Goal: Task Accomplishment & Management: Use online tool/utility

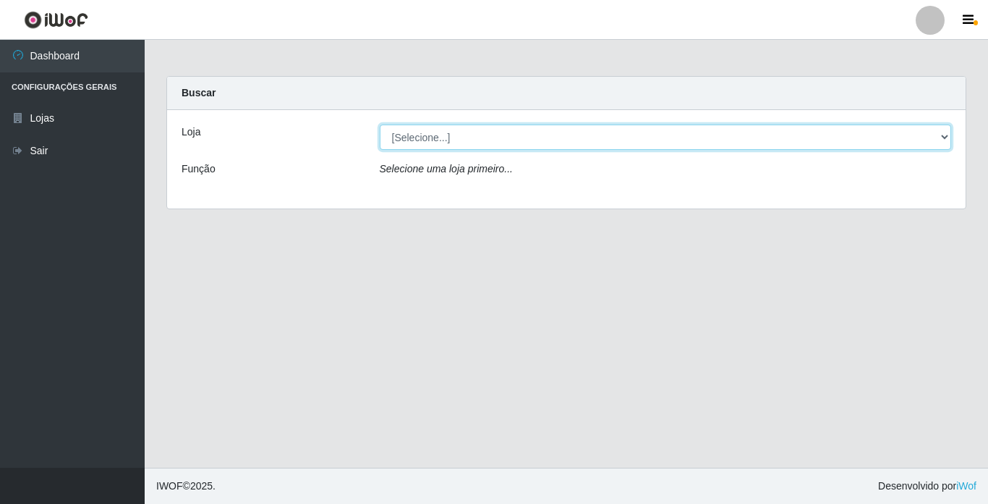
click at [513, 134] on select "[Selecione...] Bemais Supermercados - [GEOGRAPHIC_DATA]" at bounding box center [666, 136] width 572 height 25
select select "250"
click at [380, 124] on select "[Selecione...] Bemais Supermercados - [GEOGRAPHIC_DATA]" at bounding box center [666, 136] width 572 height 25
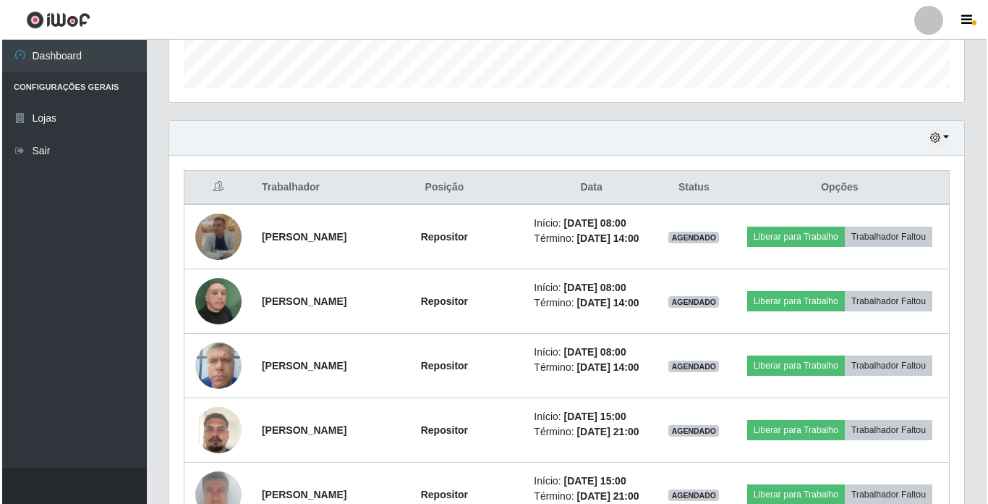
scroll to position [506, 0]
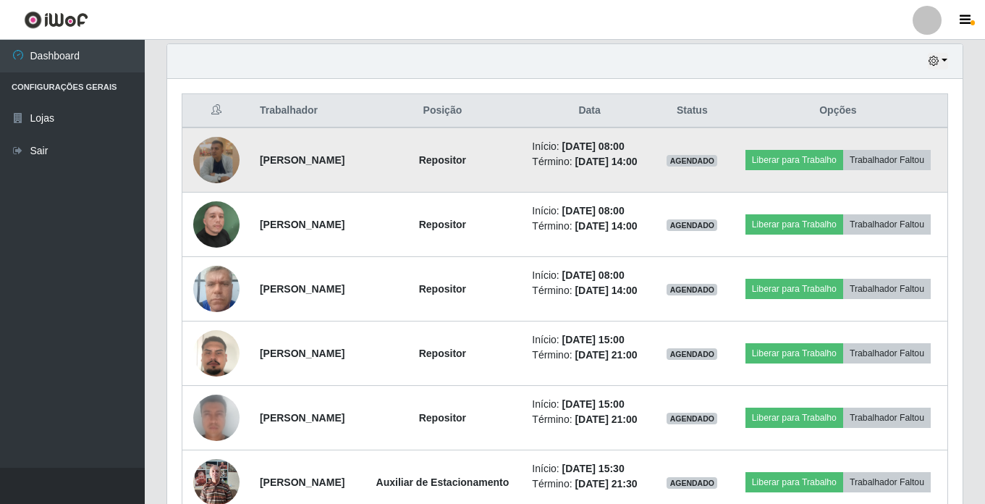
click at [205, 172] on img at bounding box center [216, 160] width 46 height 46
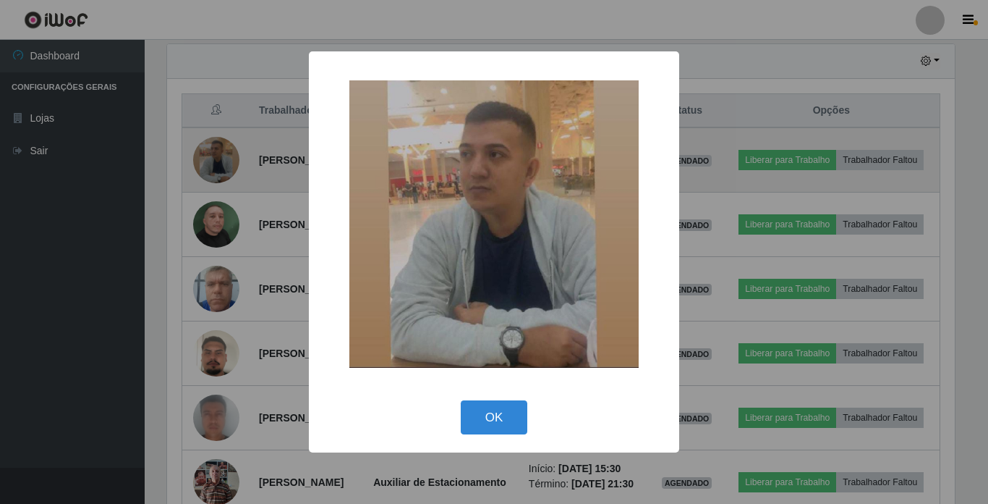
click at [205, 172] on div "× OK Cancel" at bounding box center [494, 252] width 988 height 504
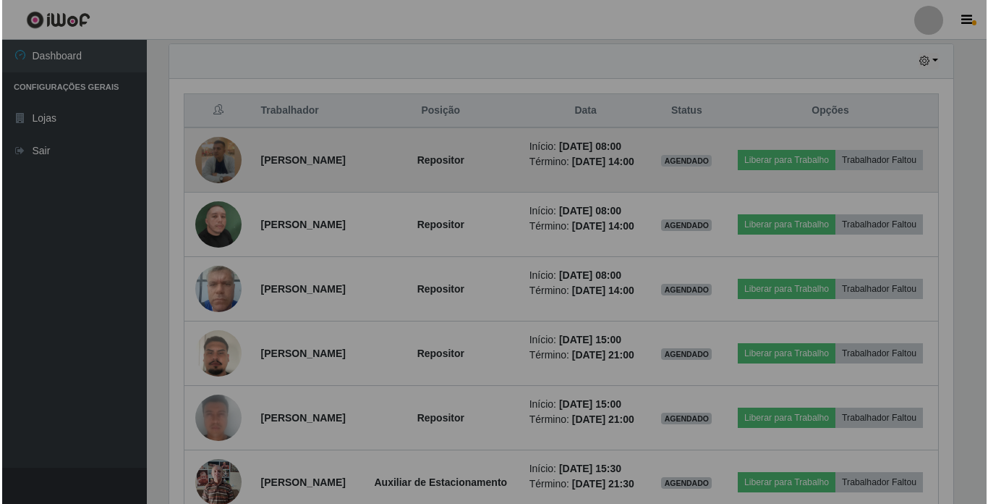
scroll to position [300, 795]
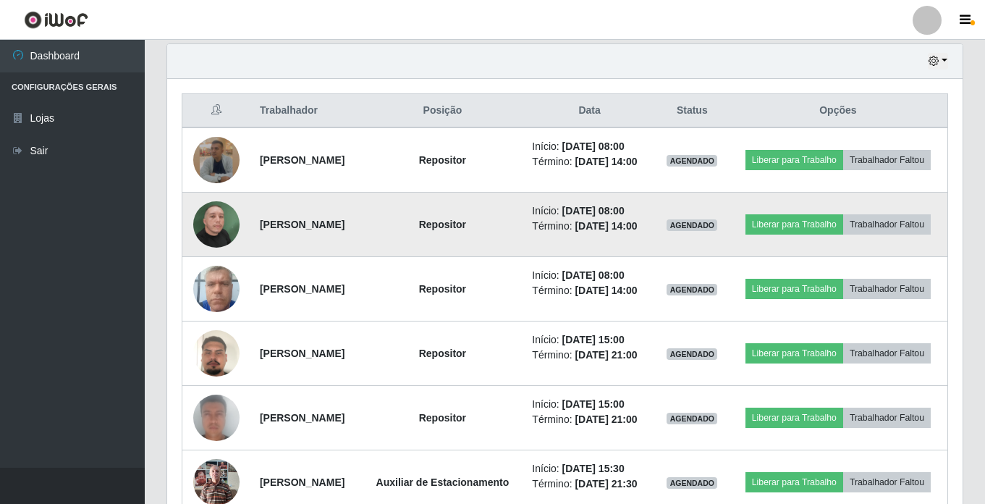
click at [229, 240] on img at bounding box center [216, 224] width 46 height 82
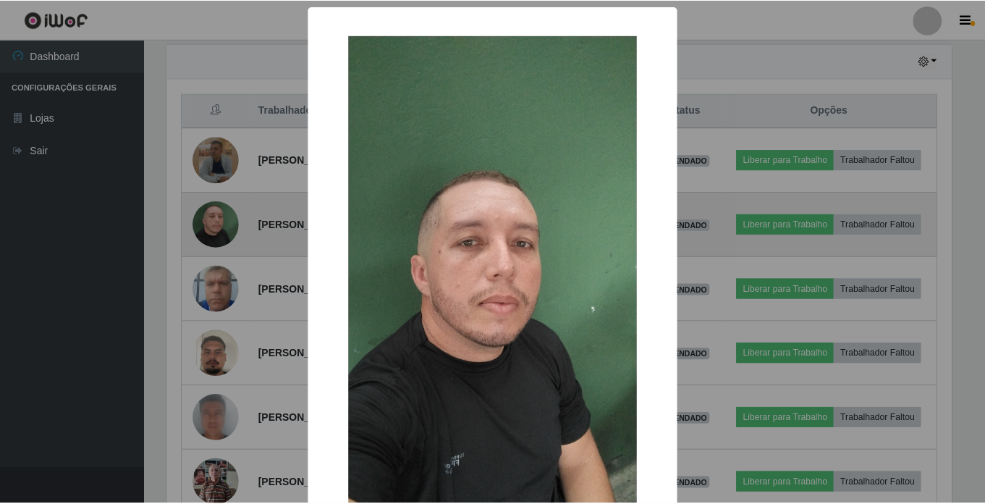
scroll to position [300, 788]
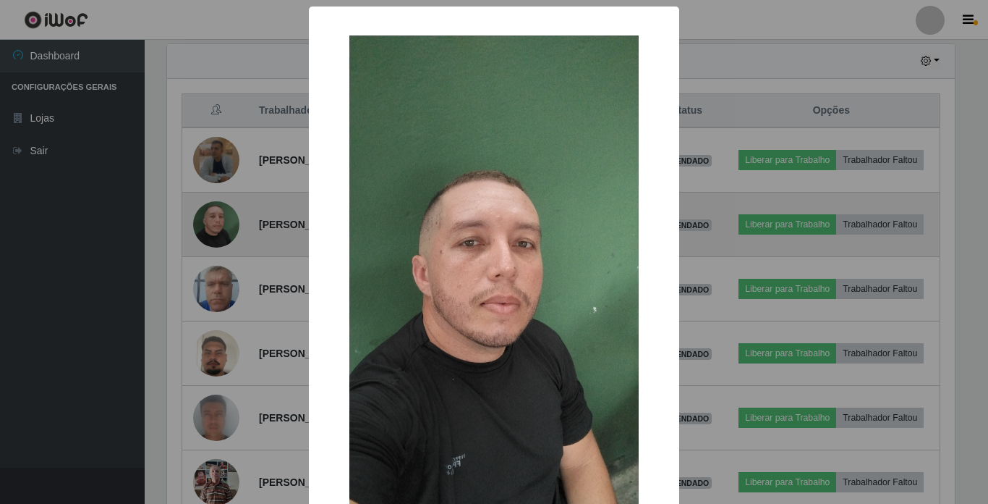
click at [229, 240] on div "× OK Cancel" at bounding box center [494, 252] width 988 height 504
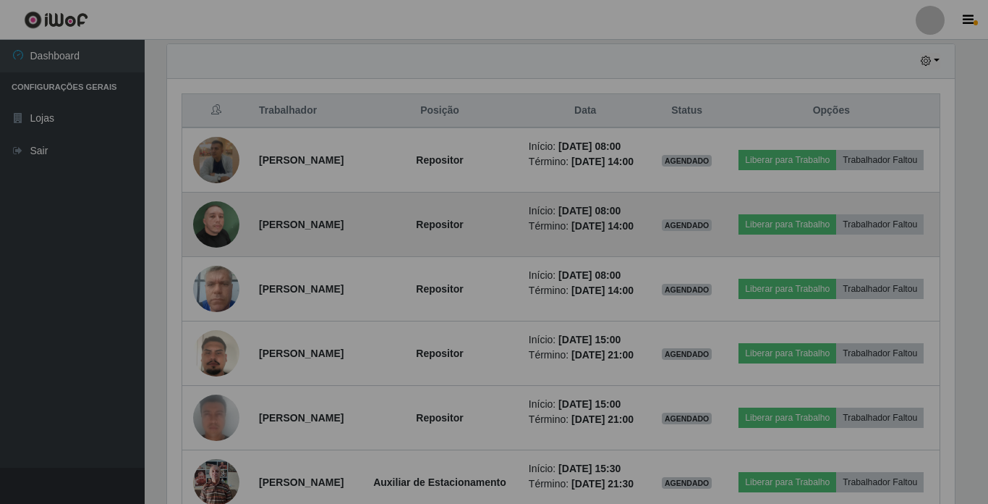
scroll to position [300, 795]
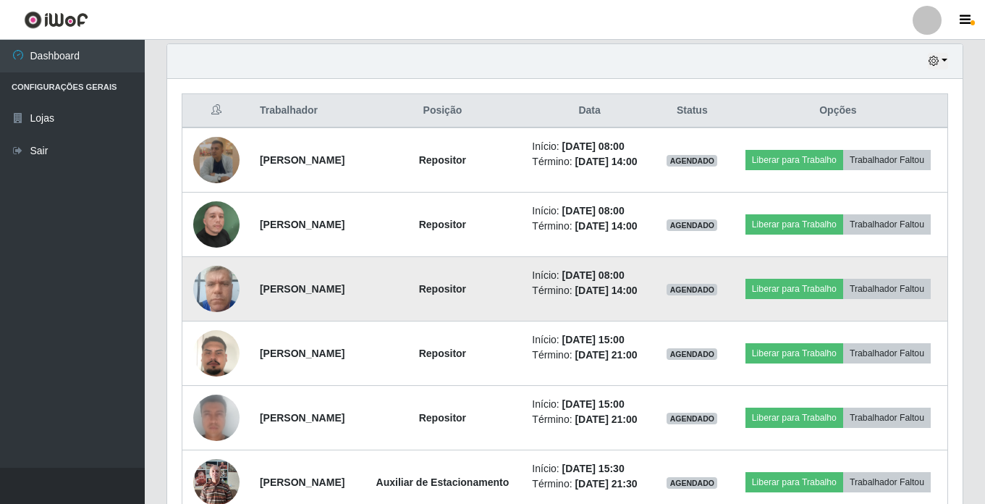
click at [224, 311] on img at bounding box center [216, 288] width 46 height 61
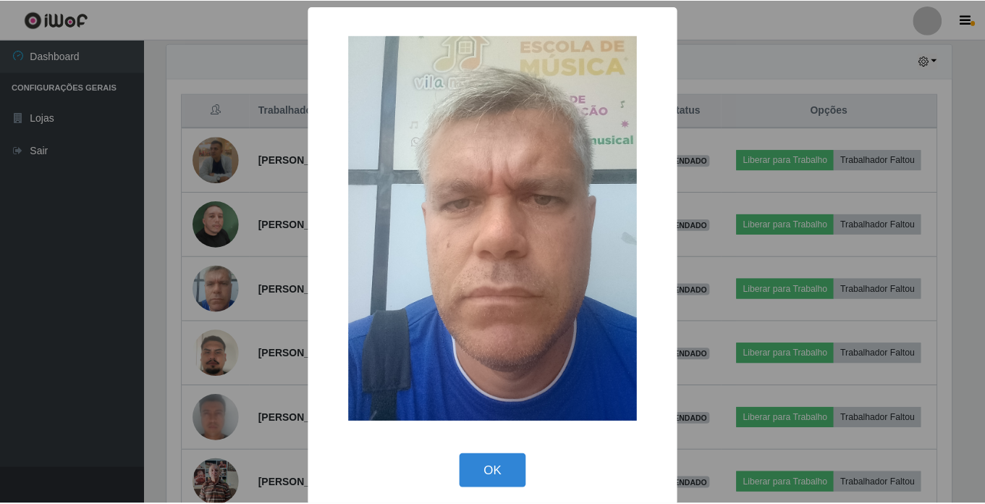
scroll to position [300, 788]
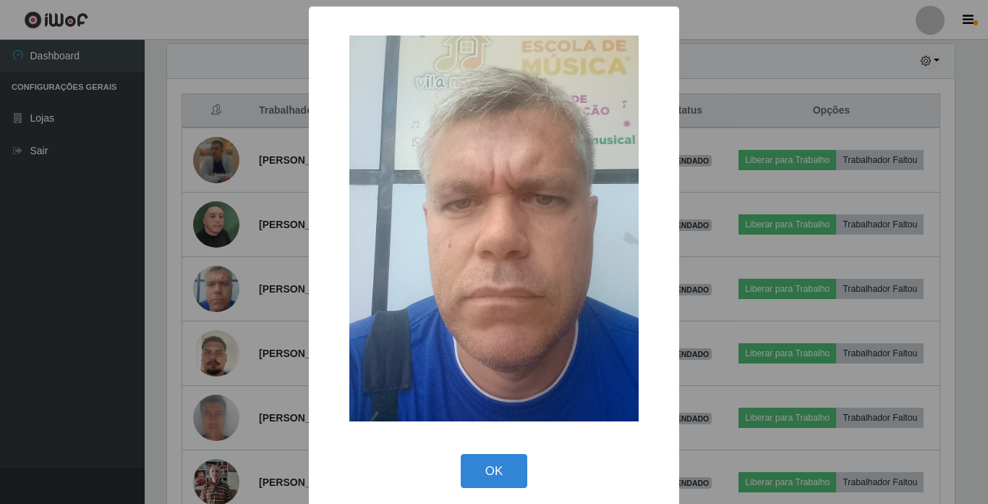
click at [224, 311] on div "× OK Cancel" at bounding box center [494, 252] width 988 height 504
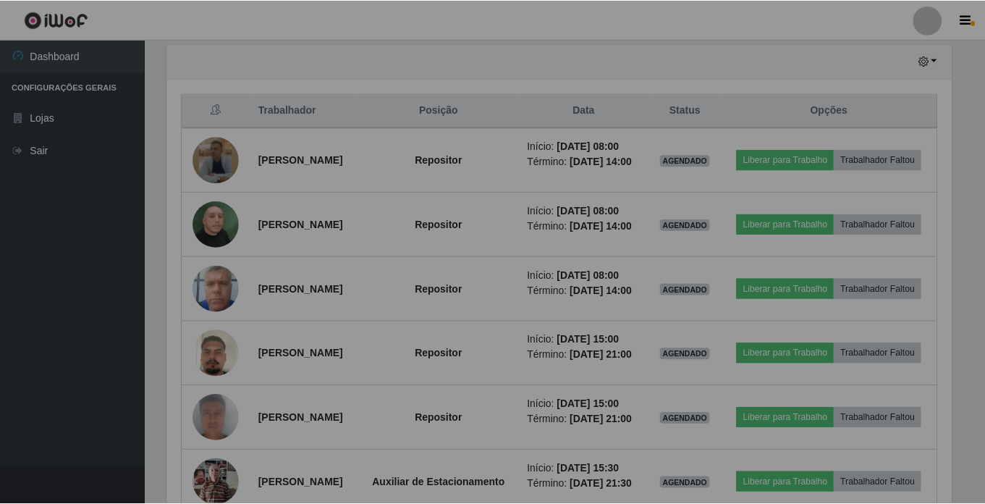
scroll to position [300, 795]
